Goal: Find specific page/section: Find specific page/section

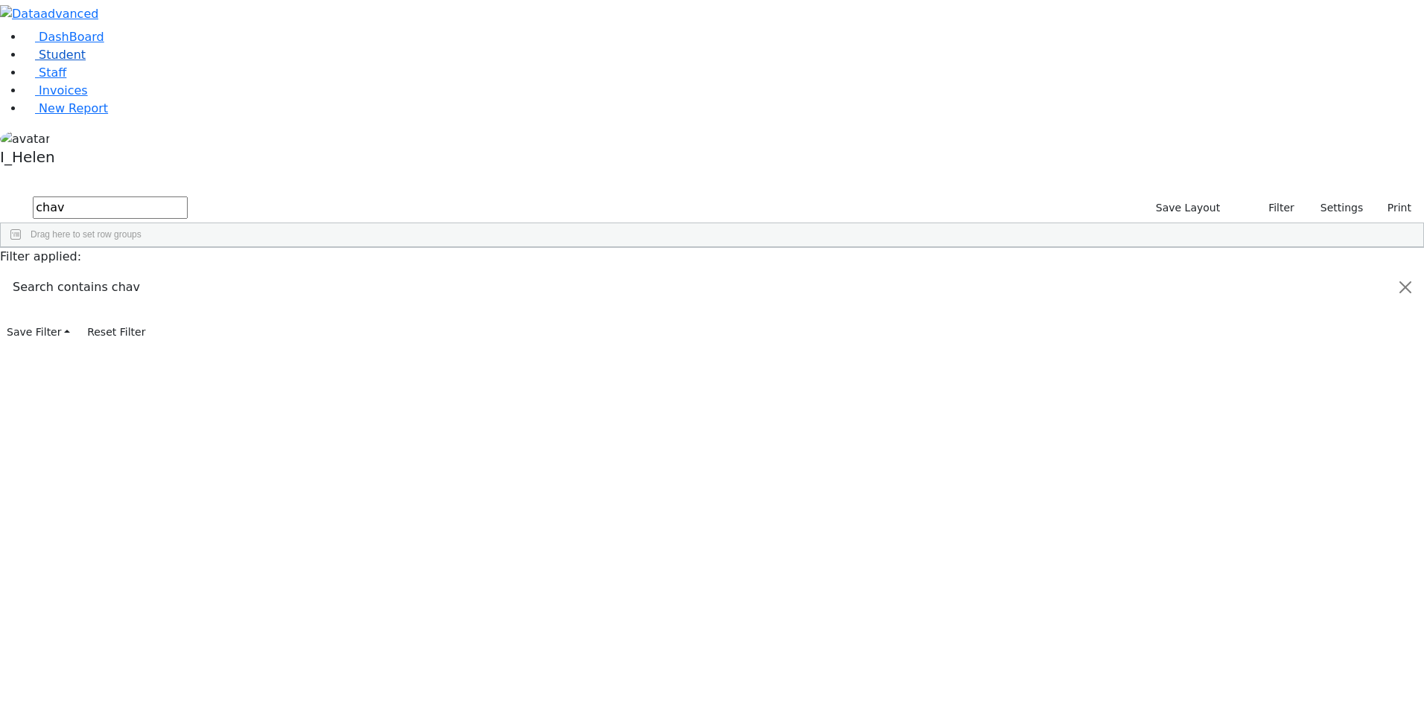
click at [81, 62] on link "Student" at bounding box center [55, 55] width 62 height 14
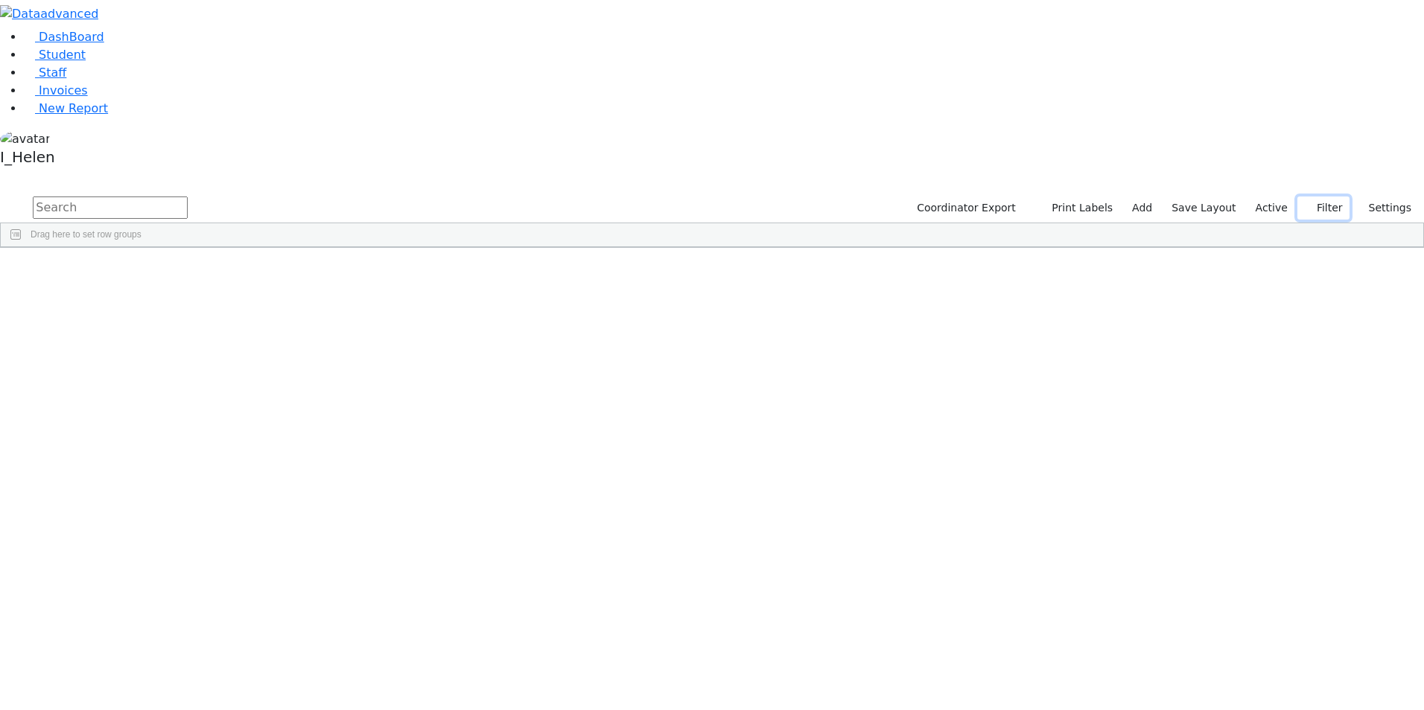
click at [1327, 197] on button "Filter" at bounding box center [1323, 208] width 52 height 23
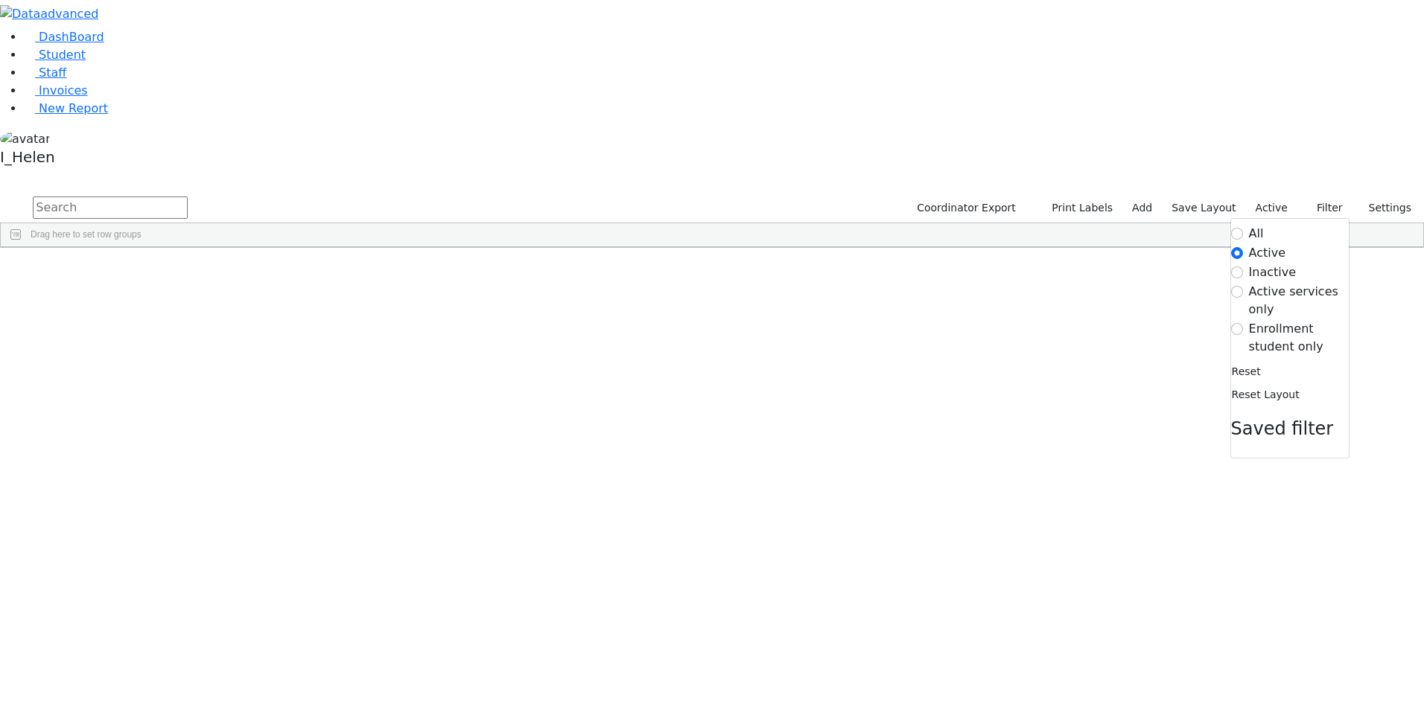
click at [1279, 320] on label "Enrollment student only" at bounding box center [1299, 338] width 100 height 36
click at [1243, 323] on input "Enrollment student only" at bounding box center [1237, 329] width 12 height 12
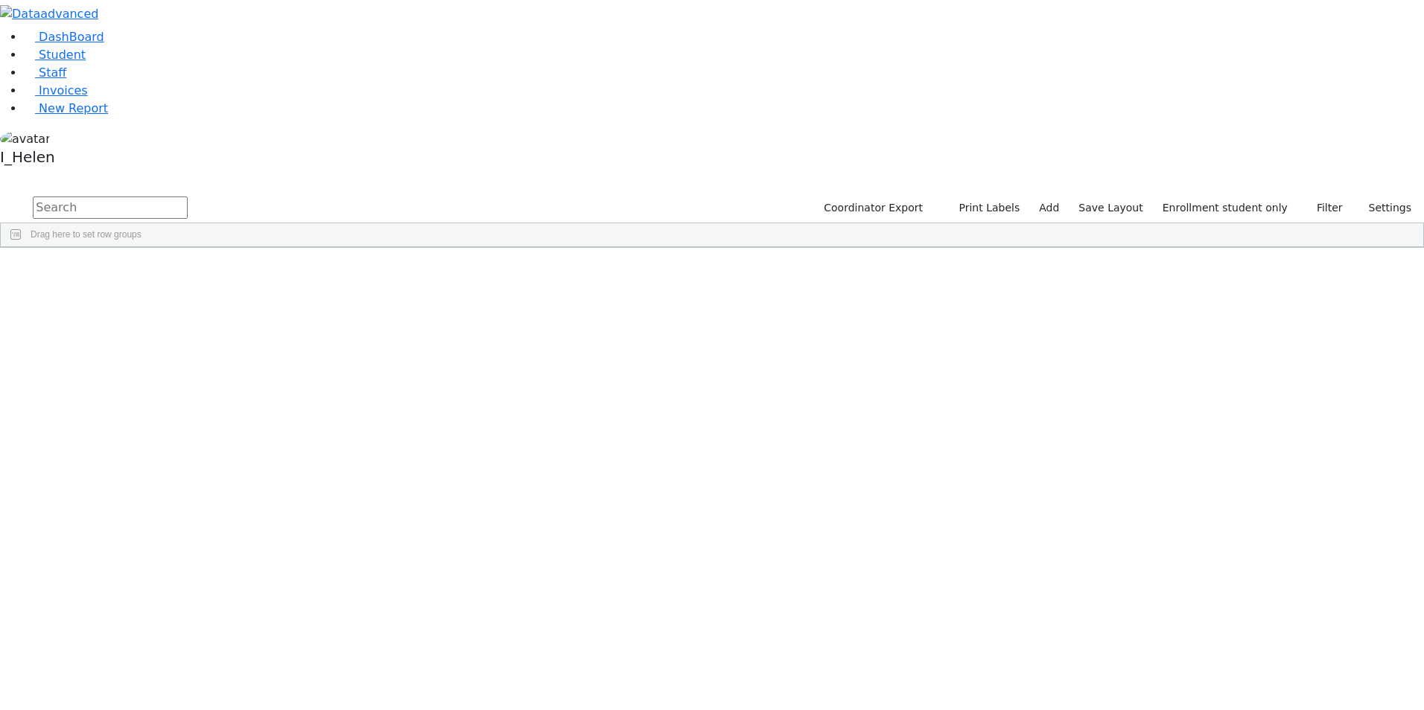
click at [171, 501] on div "Fisher" at bounding box center [126, 511] width 87 height 21
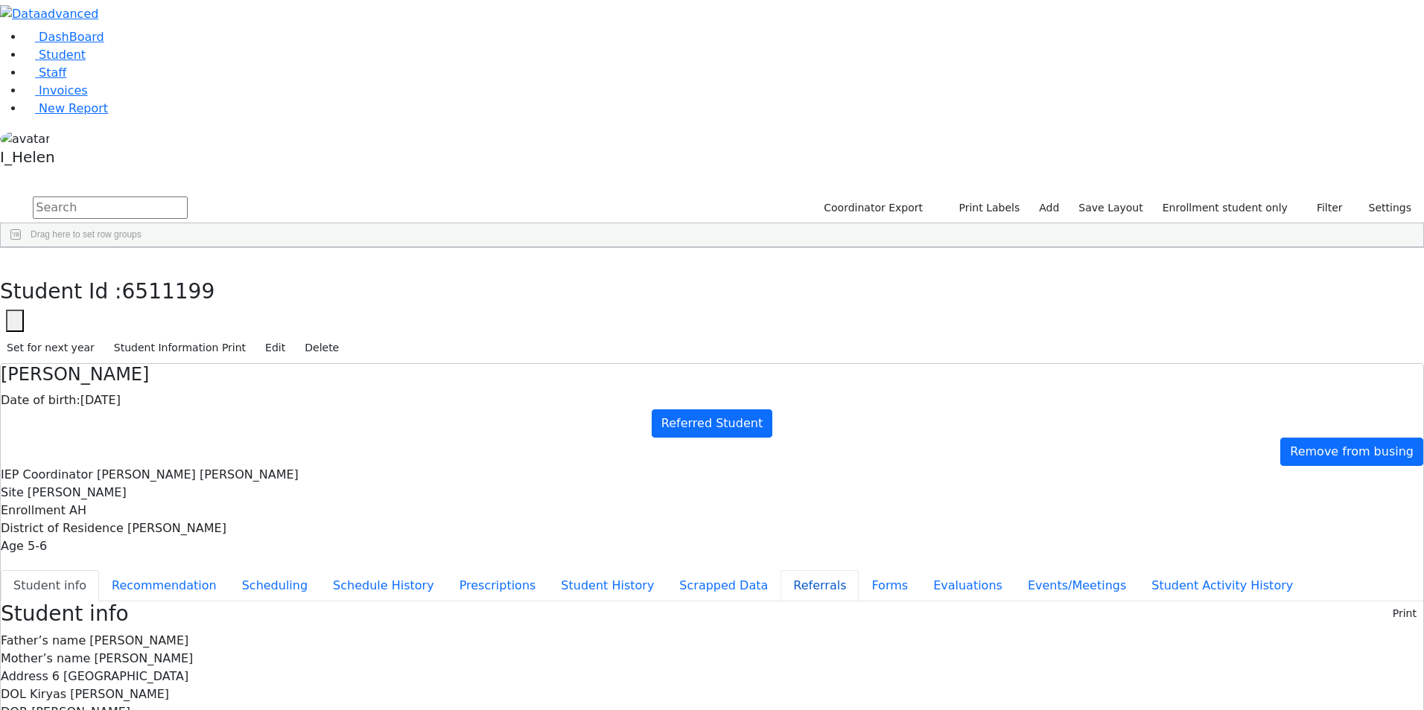
click at [780, 570] on button "Referrals" at bounding box center [819, 585] width 78 height 31
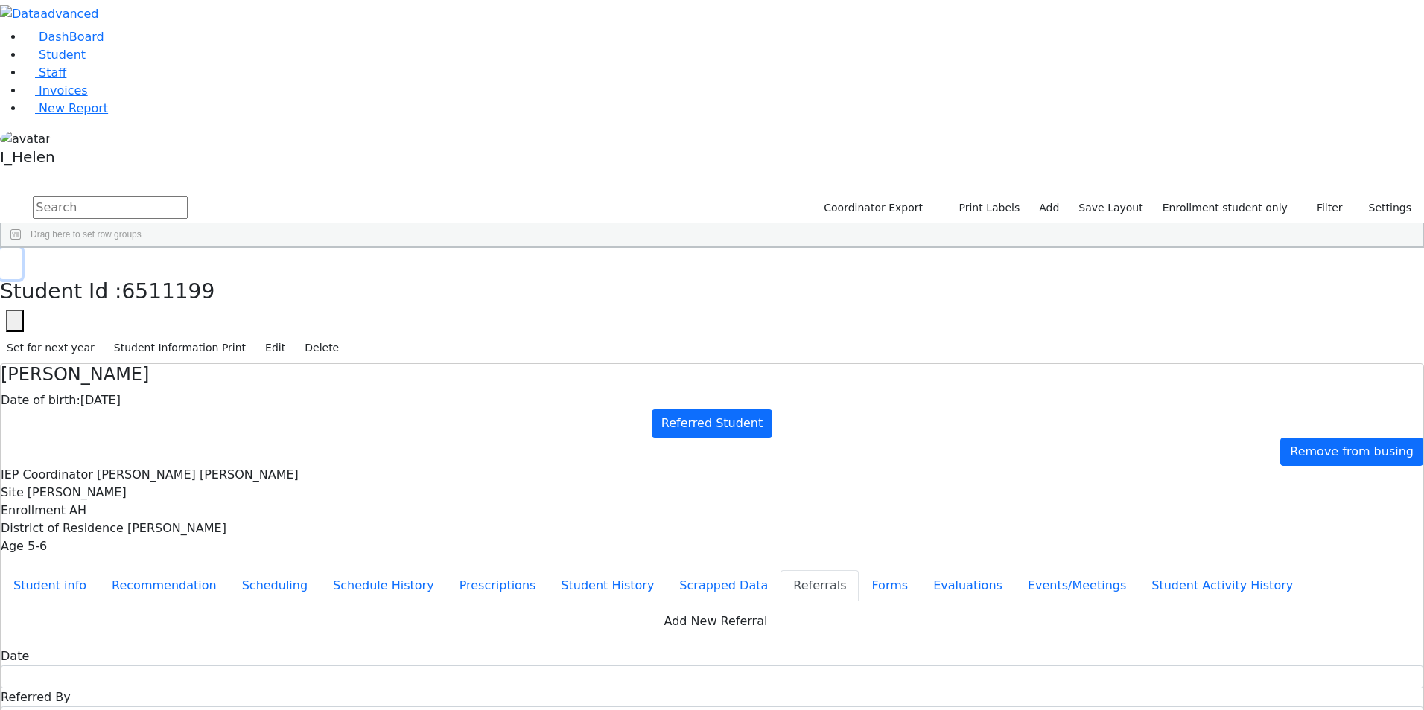
click at [22, 248] on button "button" at bounding box center [11, 263] width 22 height 31
click at [519, 564] on div "Press SPACE to select this row." at bounding box center [475, 574] width 87 height 21
